Goal: Transaction & Acquisition: Book appointment/travel/reservation

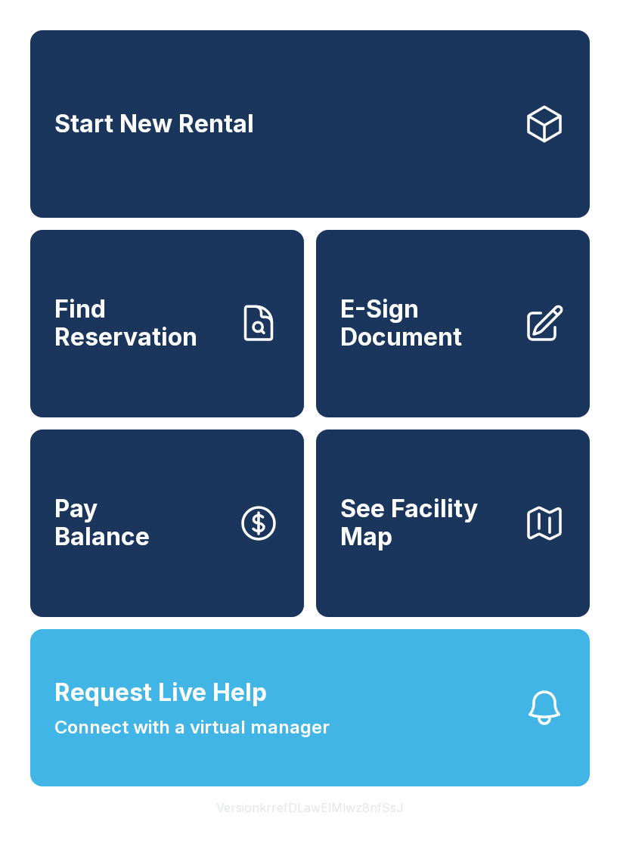
click at [330, 138] on link "Start New Rental" at bounding box center [309, 123] width 559 height 187
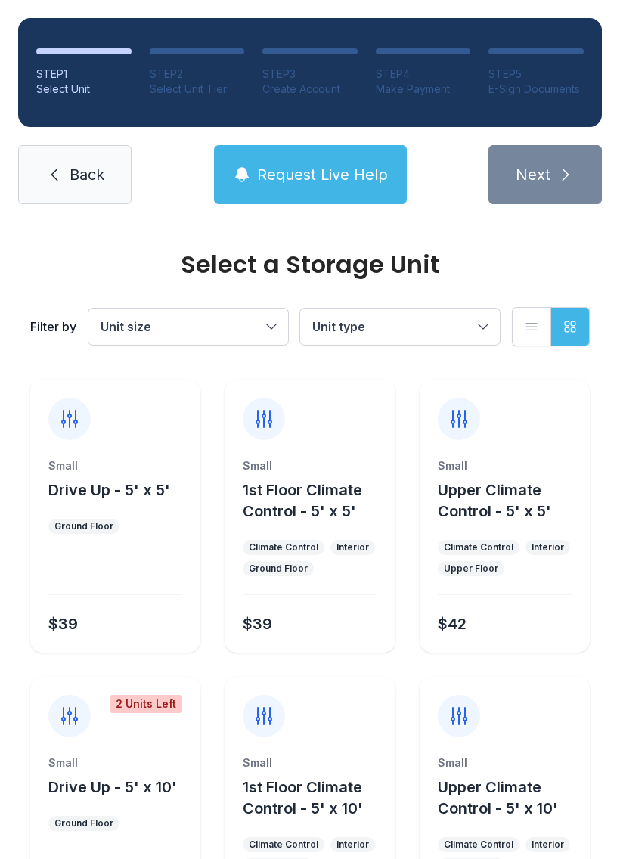
click at [47, 162] on link "Back" at bounding box center [74, 174] width 113 height 59
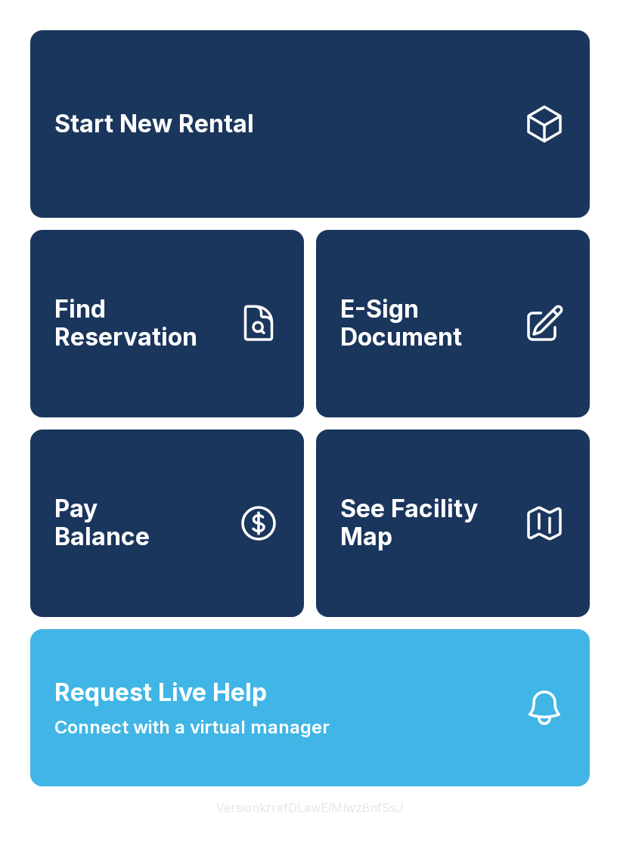
click at [310, 122] on link "Start New Rental" at bounding box center [309, 123] width 559 height 187
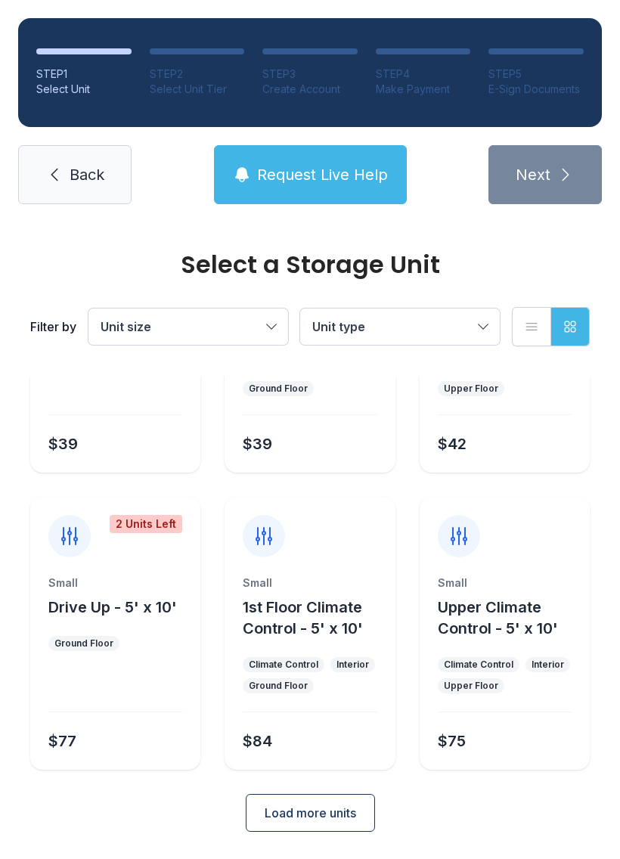
scroll to position [180, 0]
click at [471, 326] on span "Unit type" at bounding box center [392, 327] width 160 height 18
